Goal: Task Accomplishment & Management: Use online tool/utility

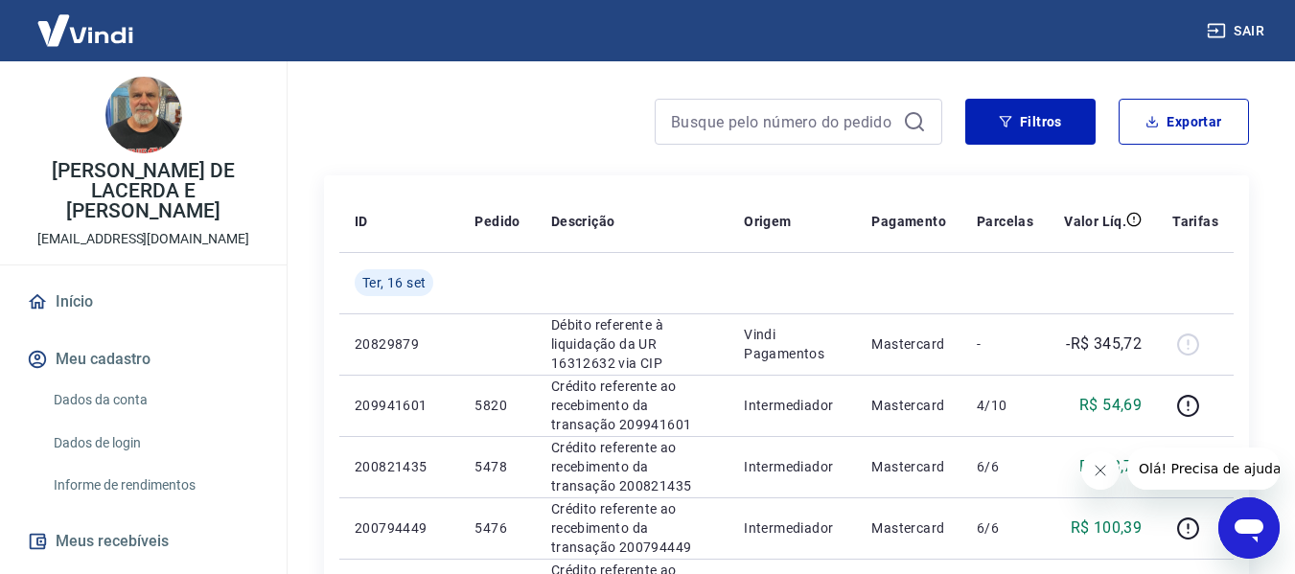
scroll to position [287, 0]
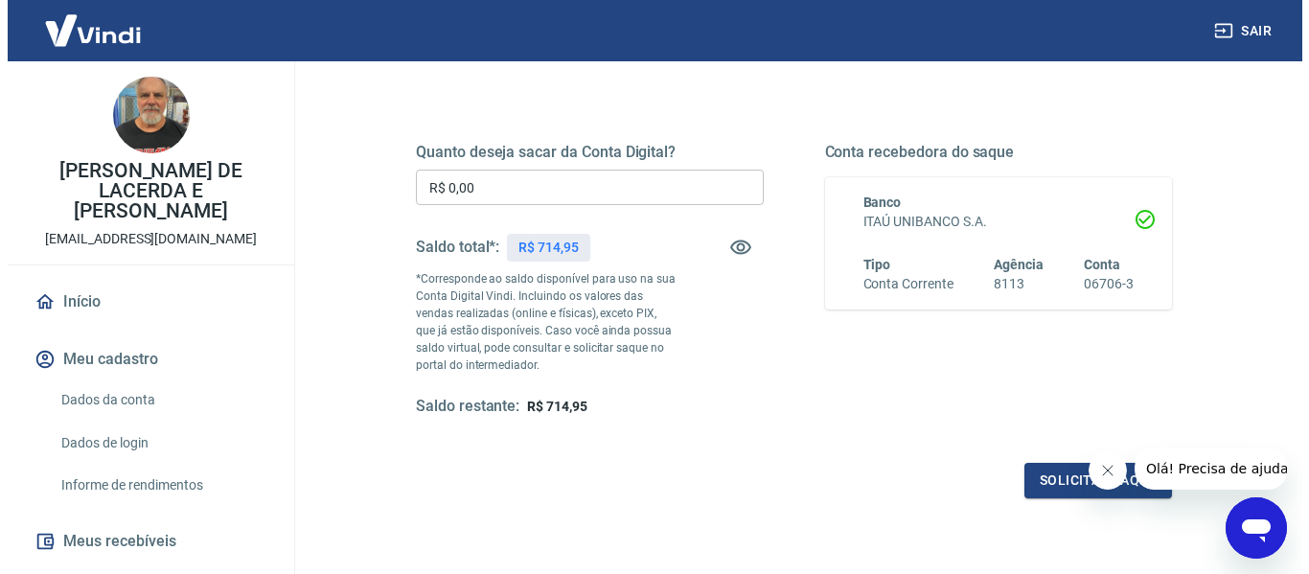
scroll to position [287, 0]
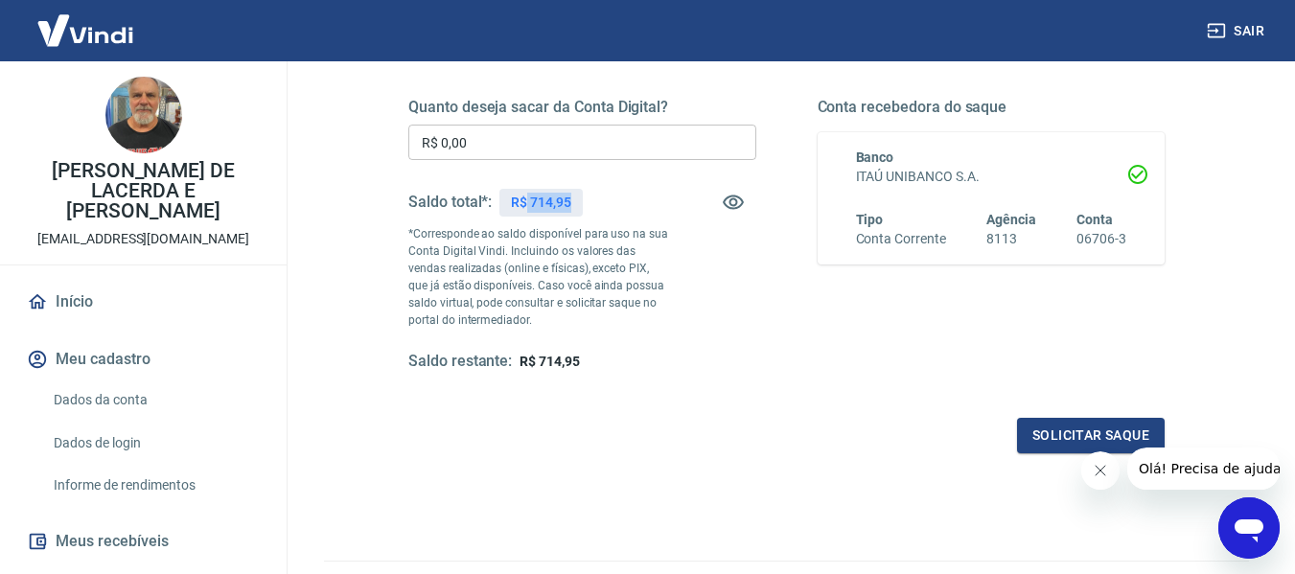
drag, startPoint x: 526, startPoint y: 200, endPoint x: 579, endPoint y: 198, distance: 52.7
click at [578, 198] on div "R$ 714,95" at bounding box center [540, 203] width 83 height 28
click at [495, 148] on input "R$ 0,00" at bounding box center [582, 142] width 348 height 35
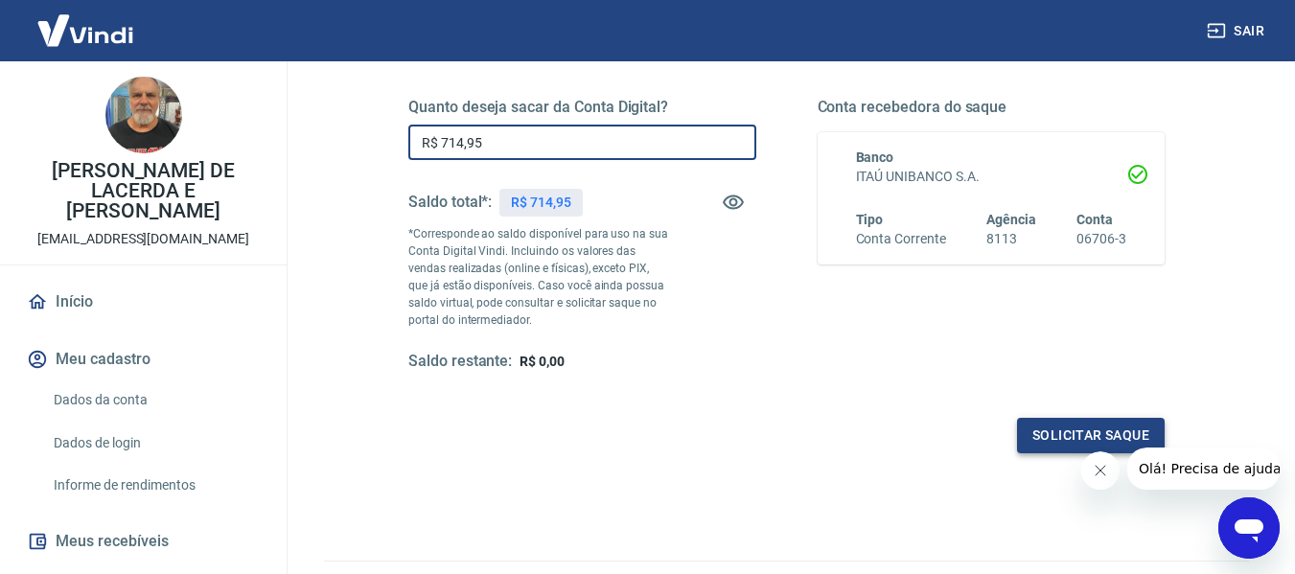
type input "R$ 714,95"
click at [1113, 429] on button "Solicitar saque" at bounding box center [1091, 435] width 148 height 35
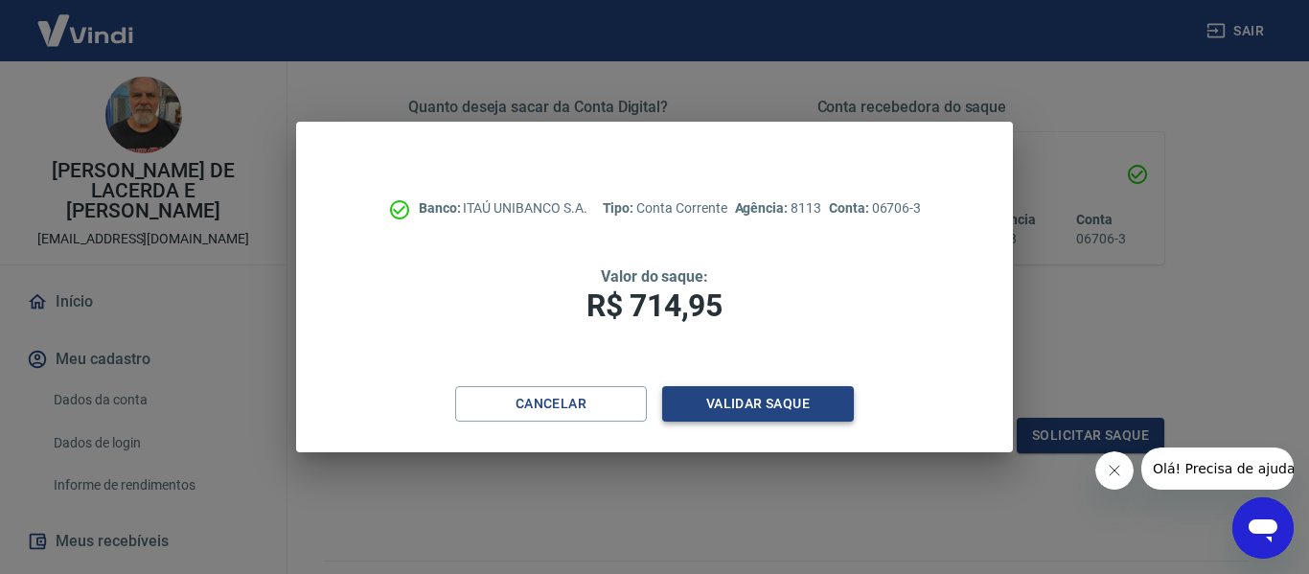
click at [753, 397] on button "Validar saque" at bounding box center [758, 403] width 192 height 35
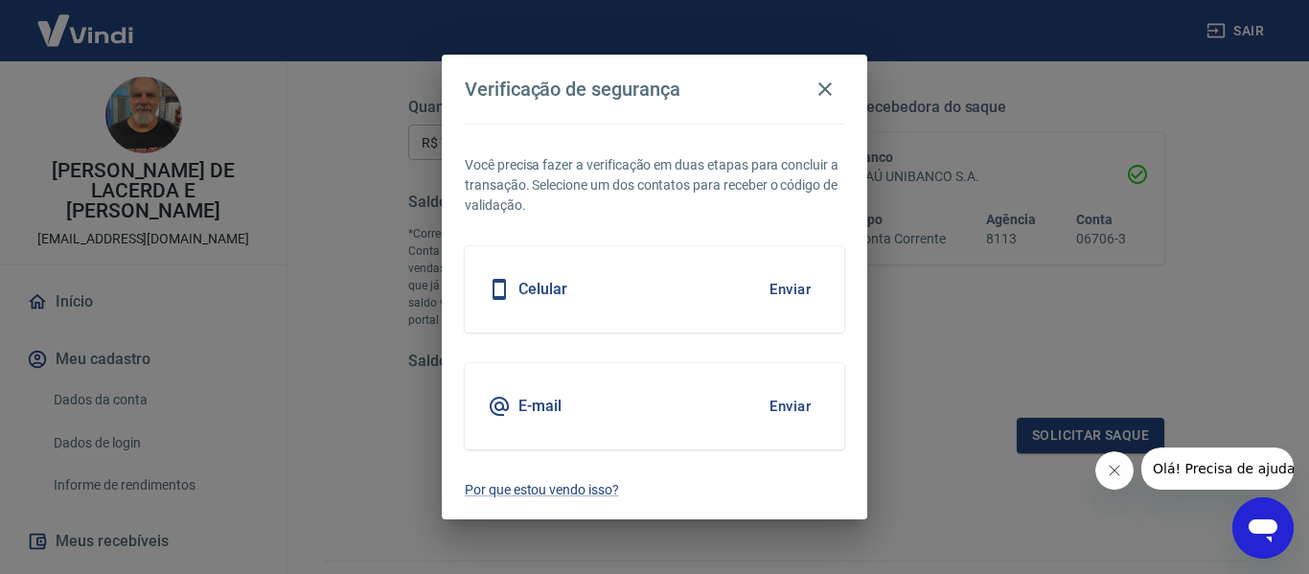
click at [678, 417] on div "E-mail Enviar" at bounding box center [654, 406] width 379 height 86
click at [836, 80] on icon "button" at bounding box center [825, 89] width 23 height 23
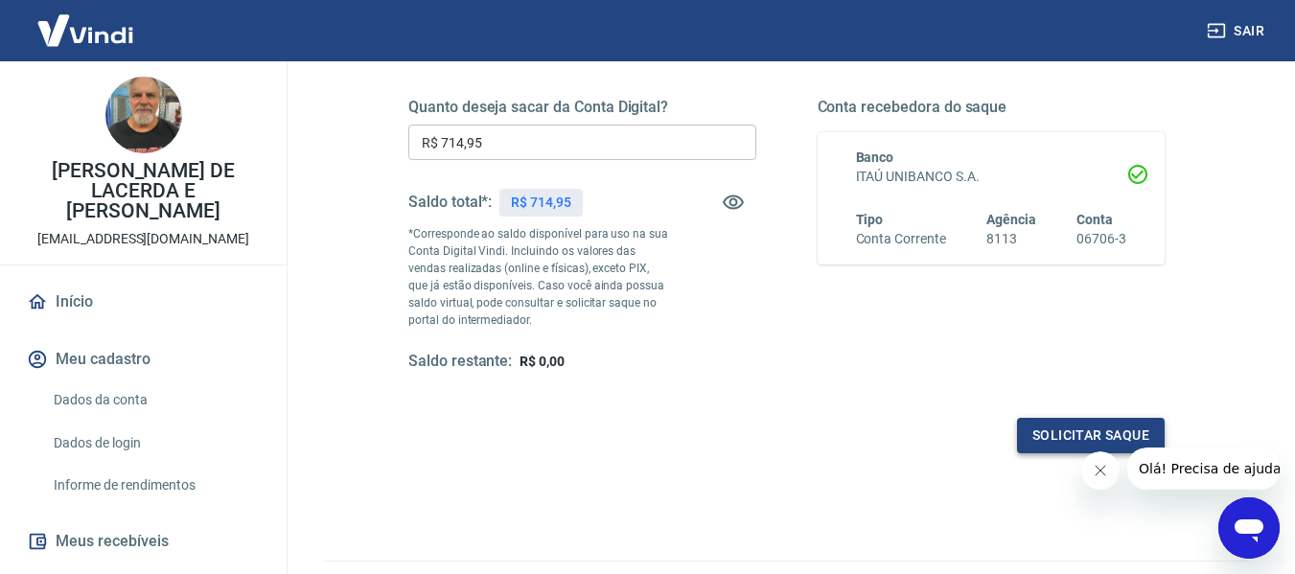
click at [1118, 430] on button "Solicitar saque" at bounding box center [1091, 435] width 148 height 35
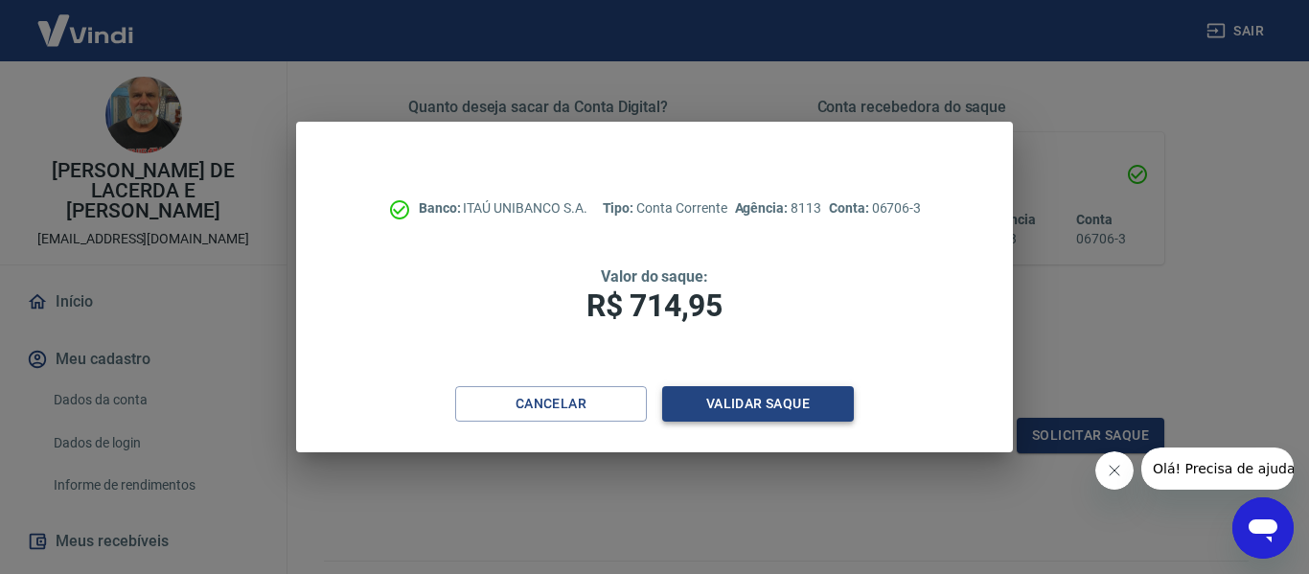
click at [812, 407] on button "Validar saque" at bounding box center [758, 403] width 192 height 35
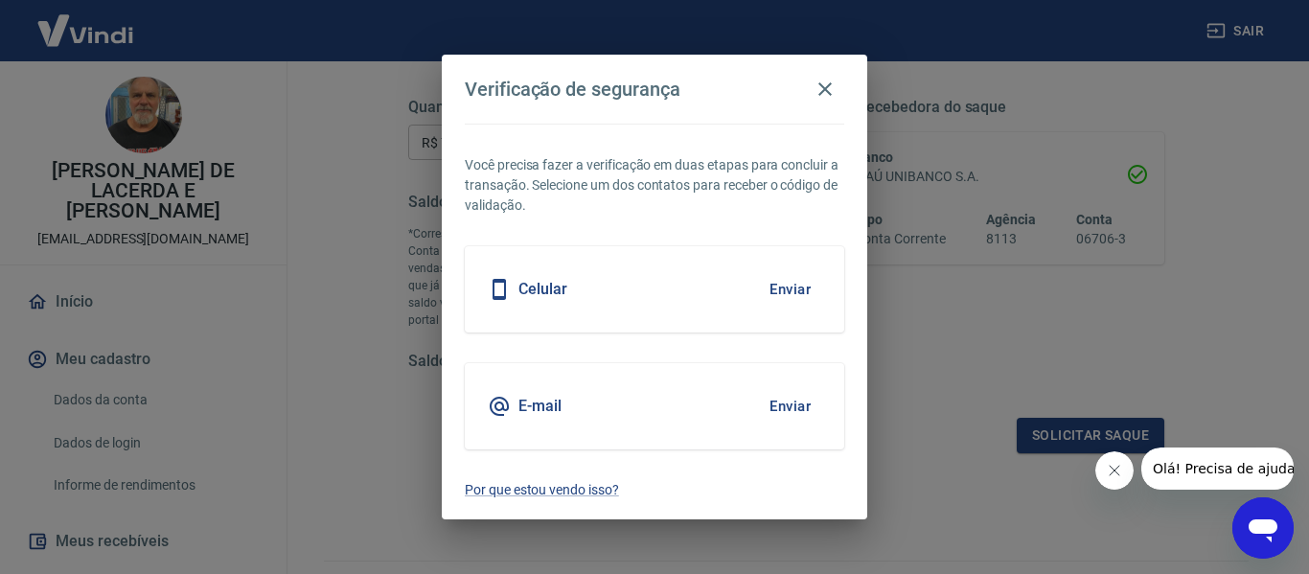
click at [794, 404] on button "Enviar" at bounding box center [790, 406] width 62 height 40
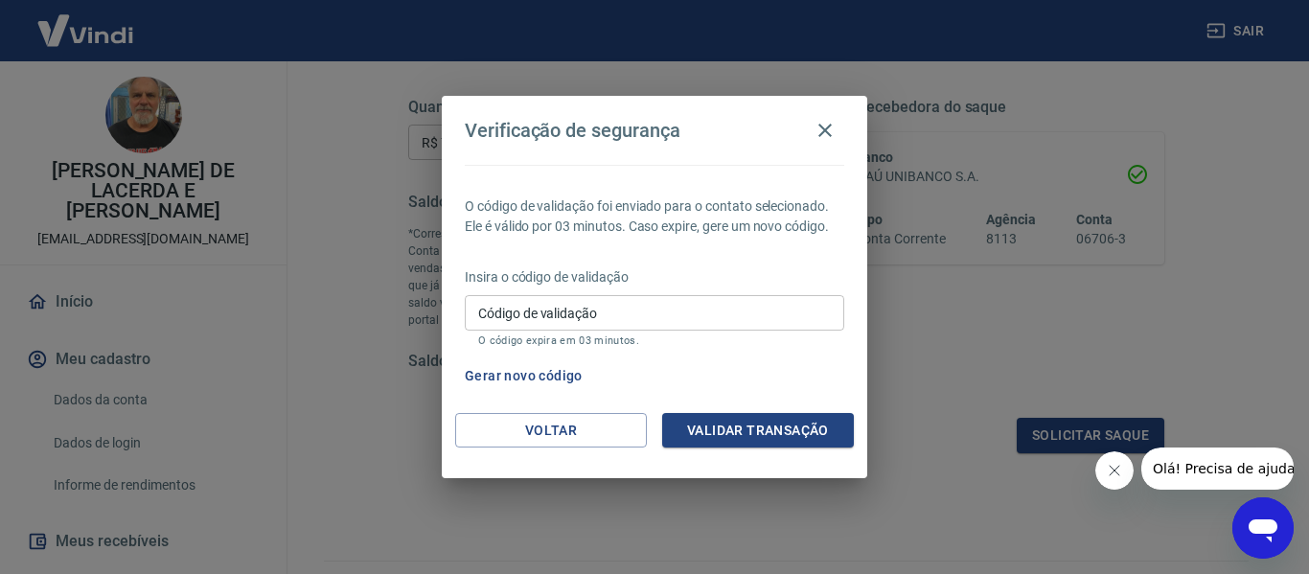
click at [598, 305] on input "Código de validação" at bounding box center [654, 312] width 379 height 35
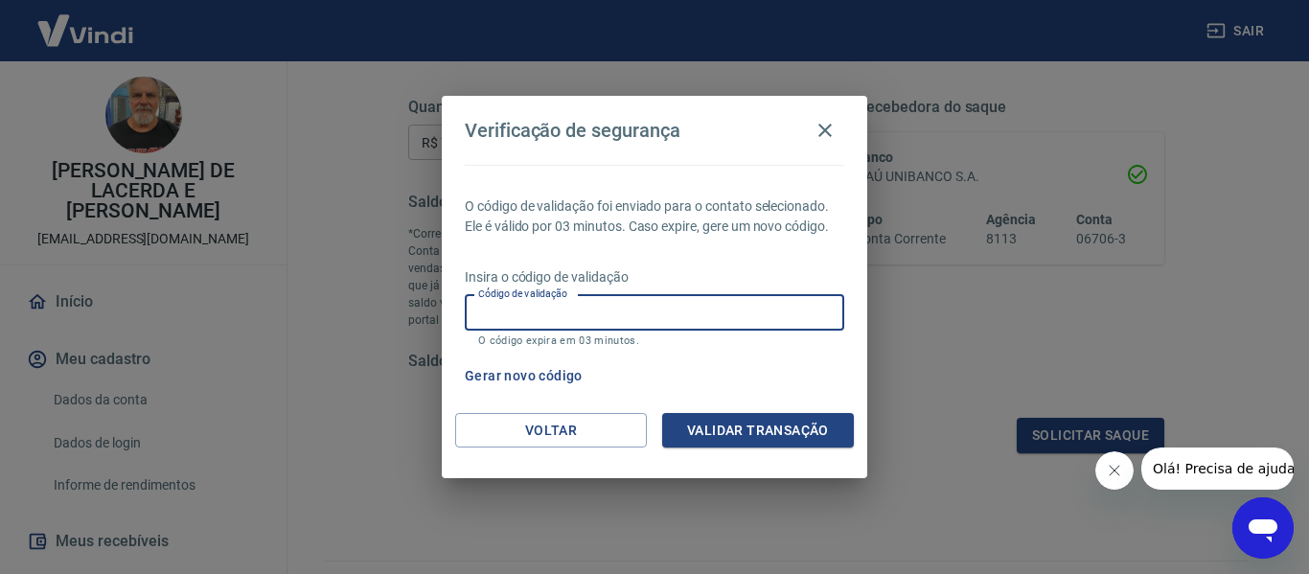
paste input "843449"
type input "843449"
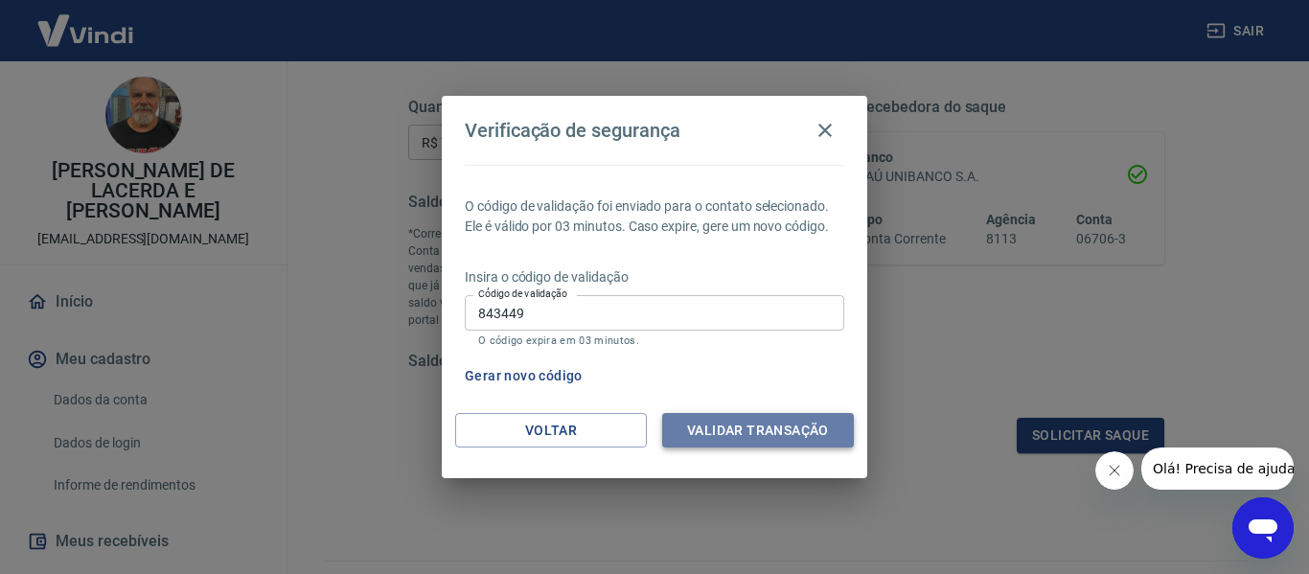
click at [767, 437] on button "Validar transação" at bounding box center [758, 430] width 192 height 35
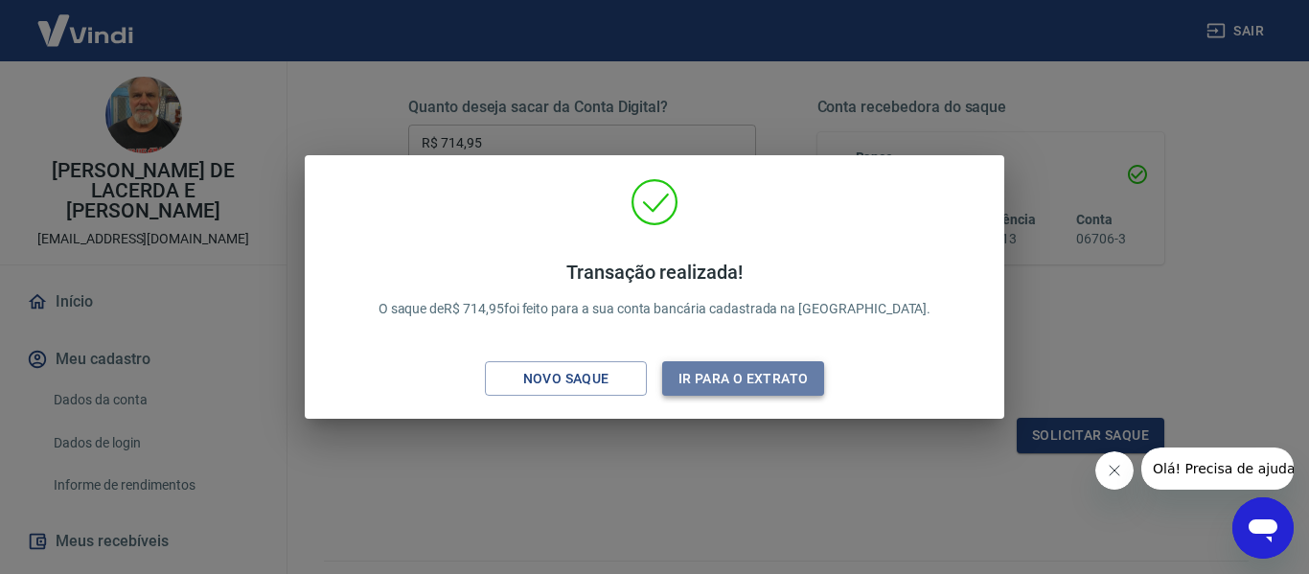
click at [791, 376] on button "Ir para o extrato" at bounding box center [743, 378] width 162 height 35
